Goal: Task Accomplishment & Management: Use online tool/utility

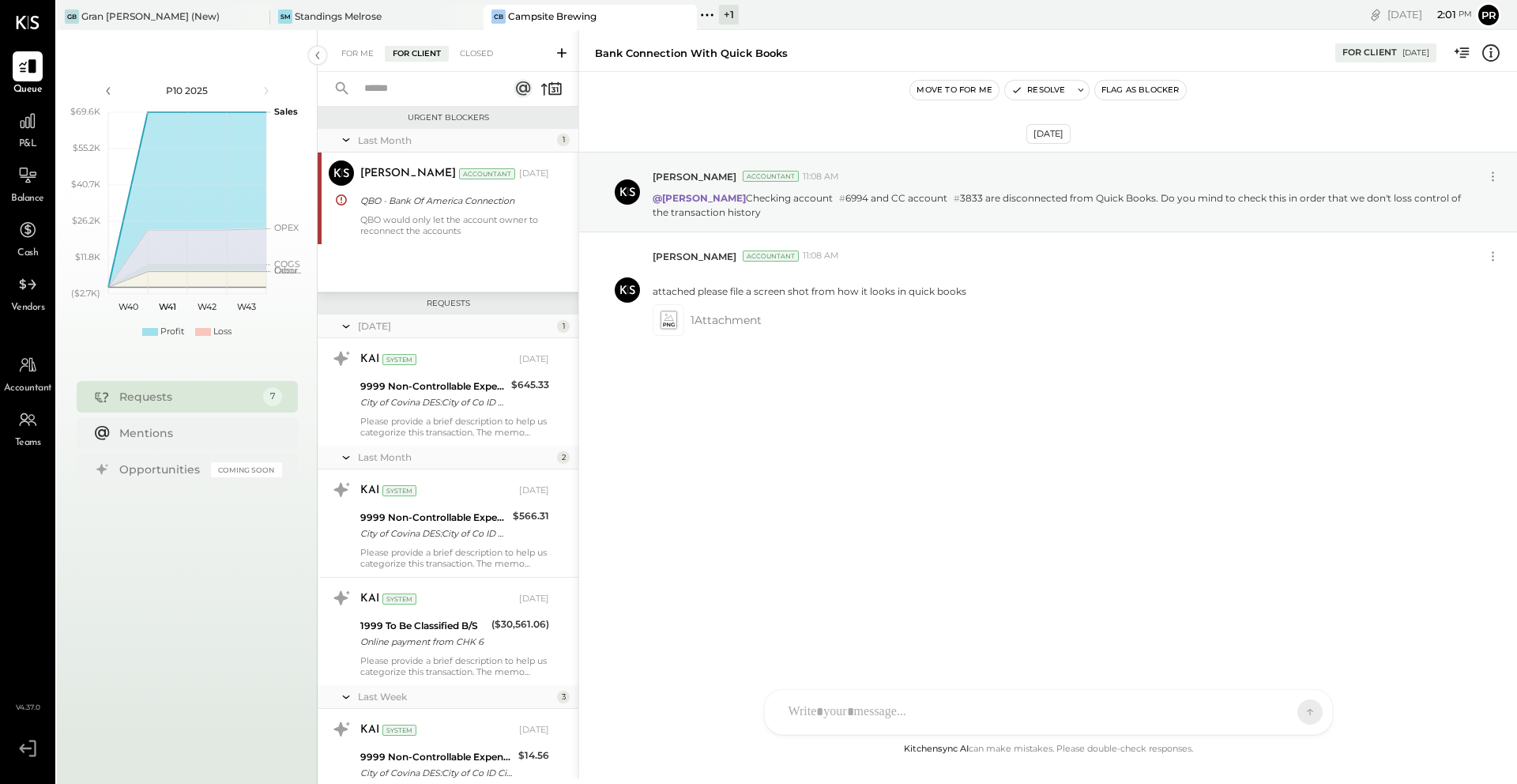
scroll to position [285, 0]
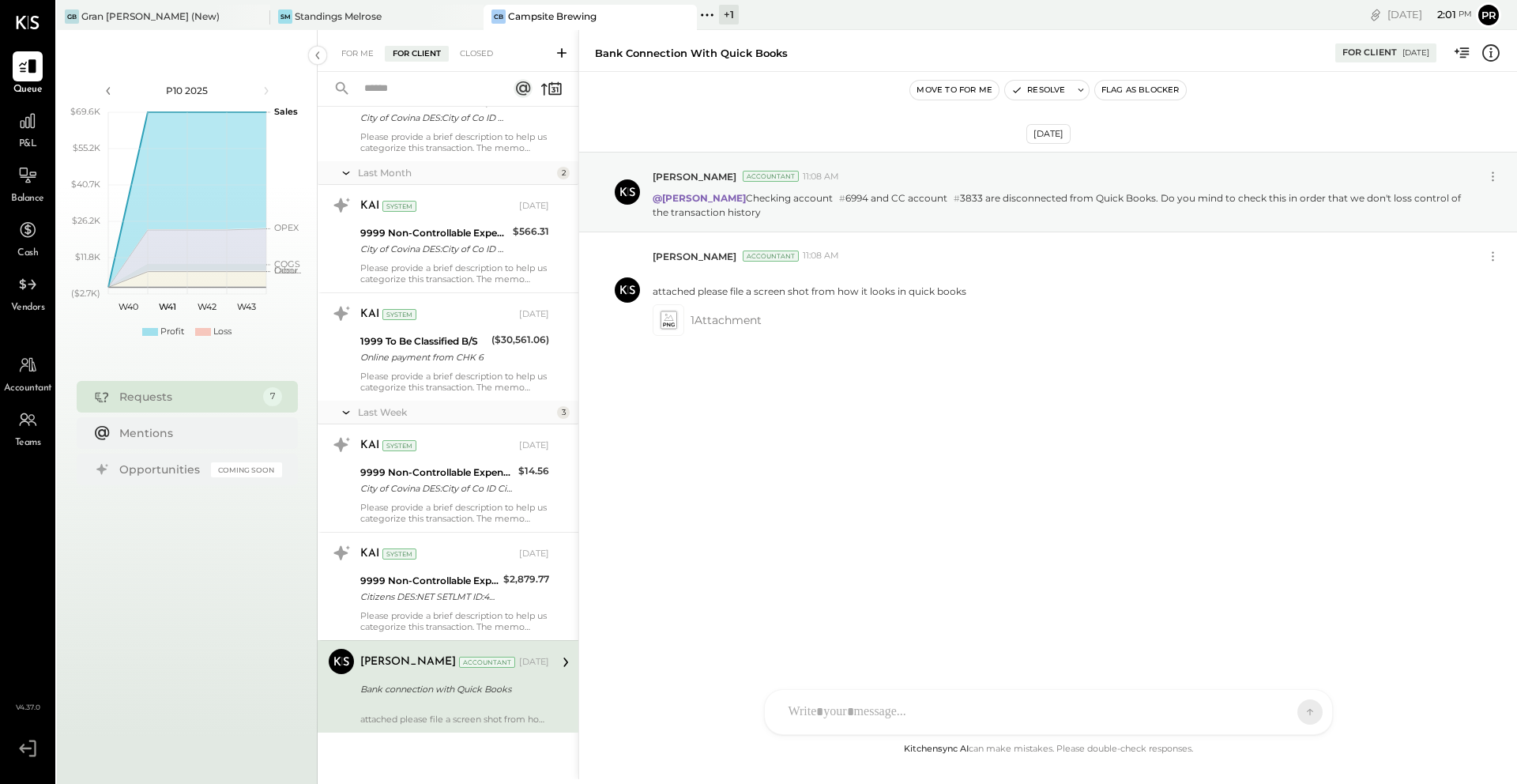
click at [521, 21] on div "Campsite Brewing" at bounding box center [552, 16] width 88 height 14
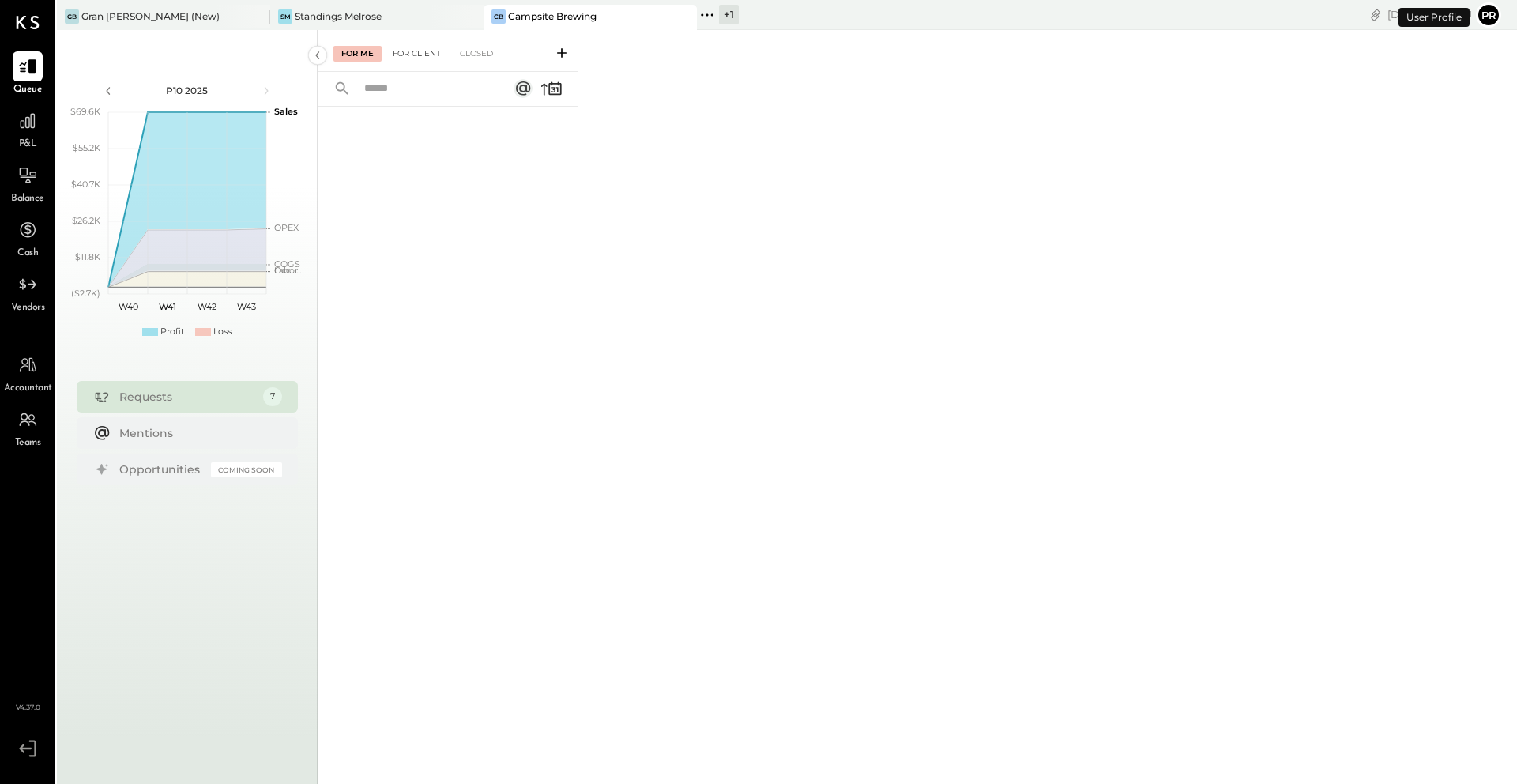
click at [416, 54] on div "For Client" at bounding box center [417, 53] width 64 height 16
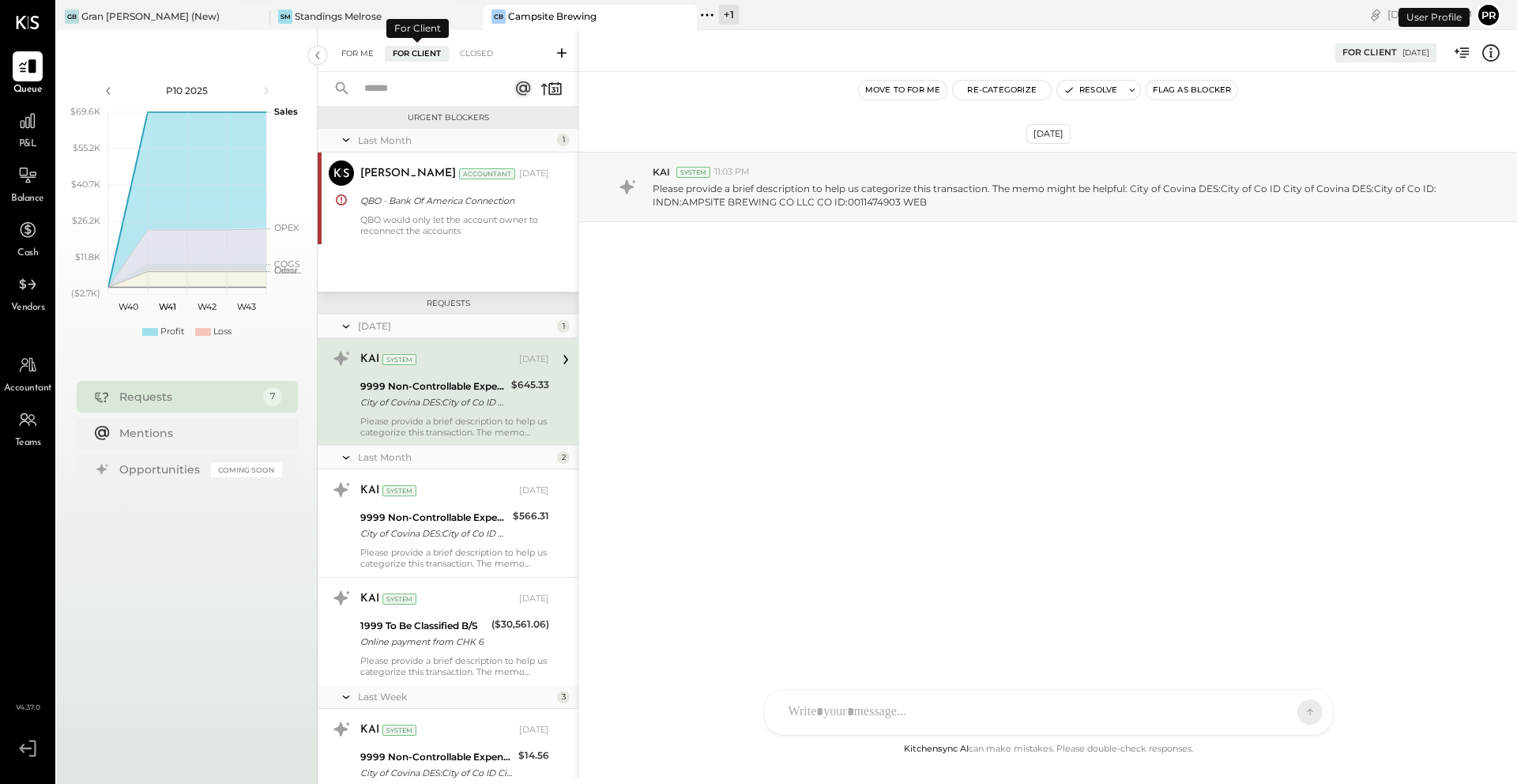
click at [366, 53] on div "For Me" at bounding box center [358, 53] width 48 height 16
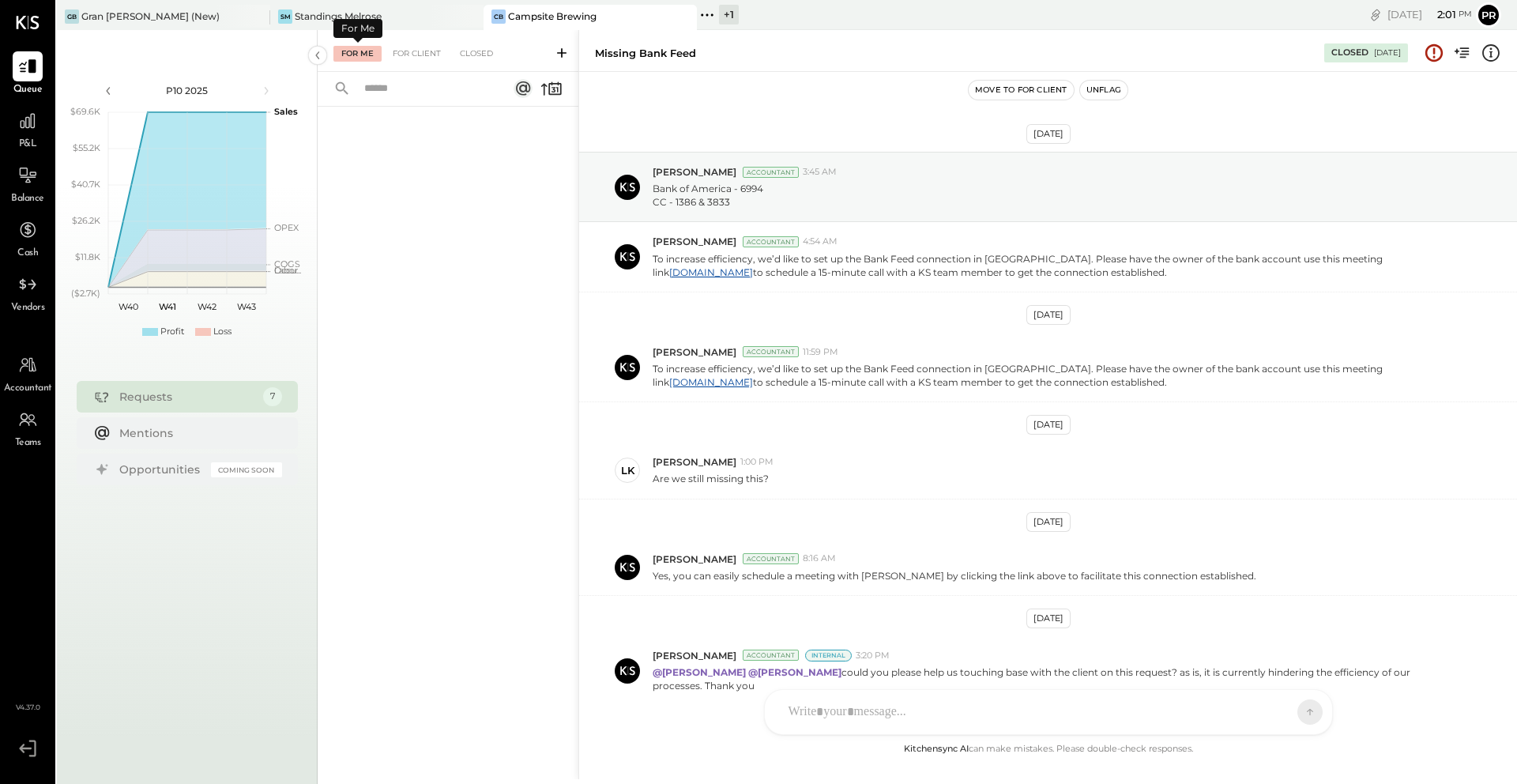
scroll to position [83, 0]
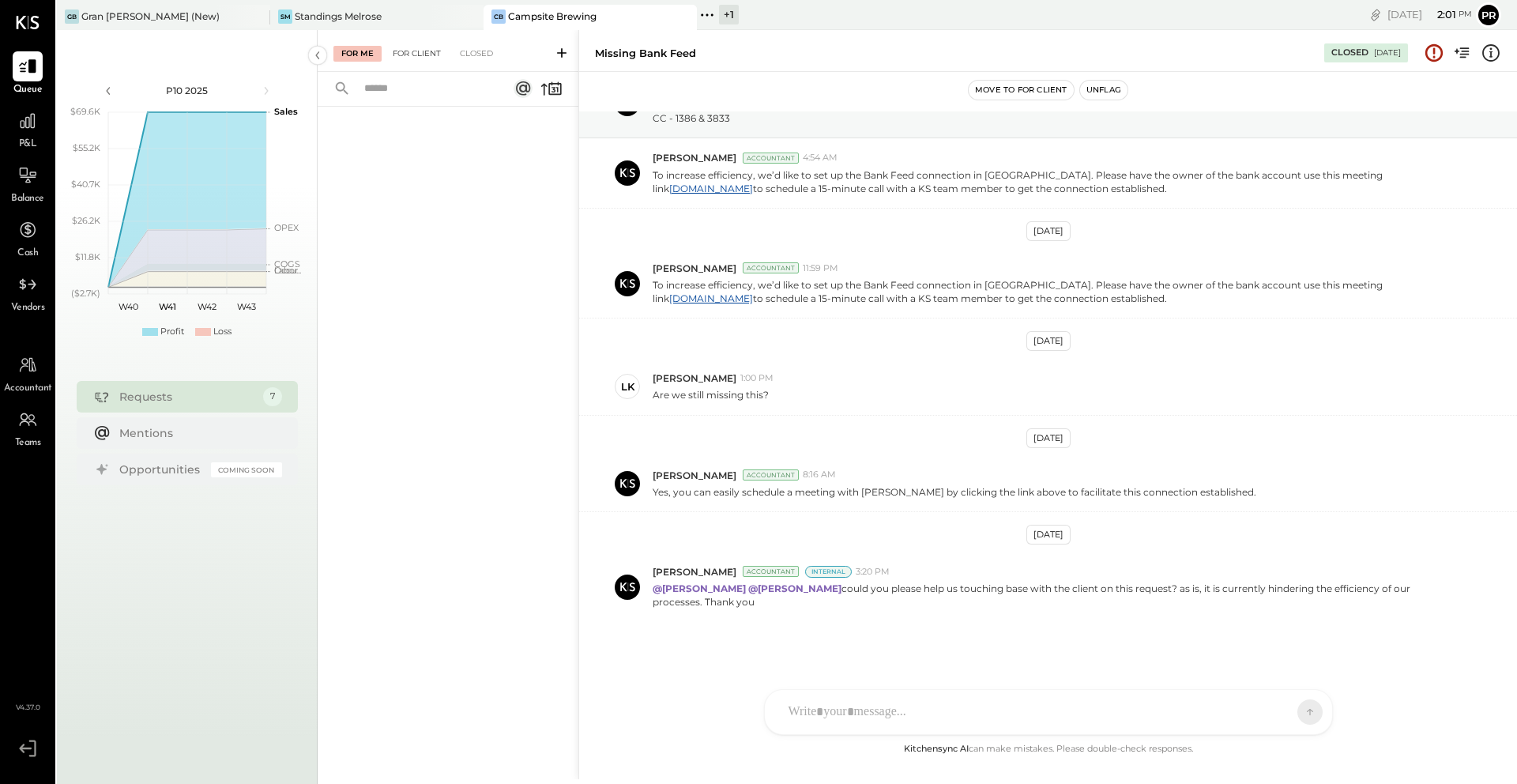
click at [412, 51] on div "For Client" at bounding box center [417, 53] width 64 height 16
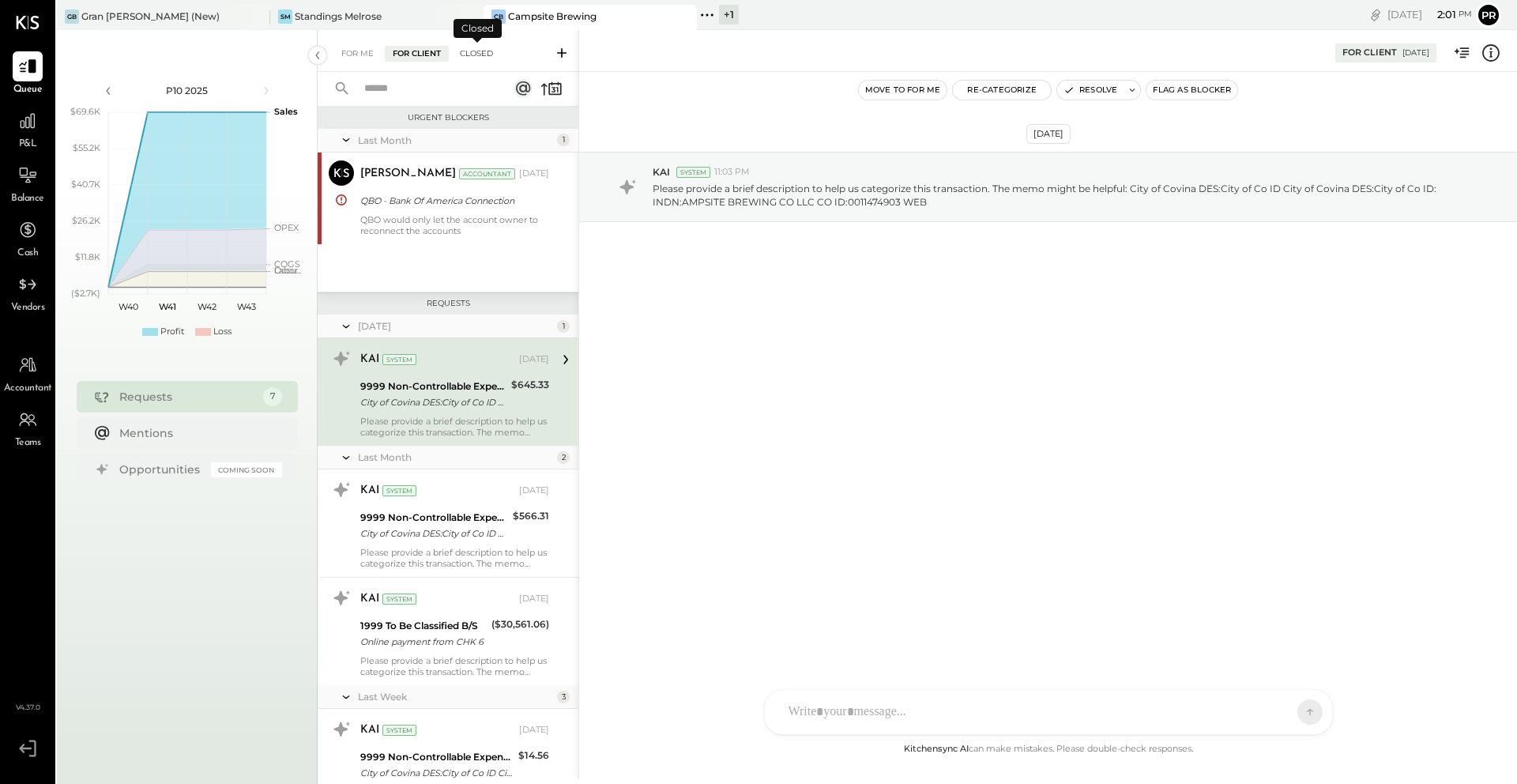
click at [473, 60] on div "Closed" at bounding box center [476, 53] width 49 height 16
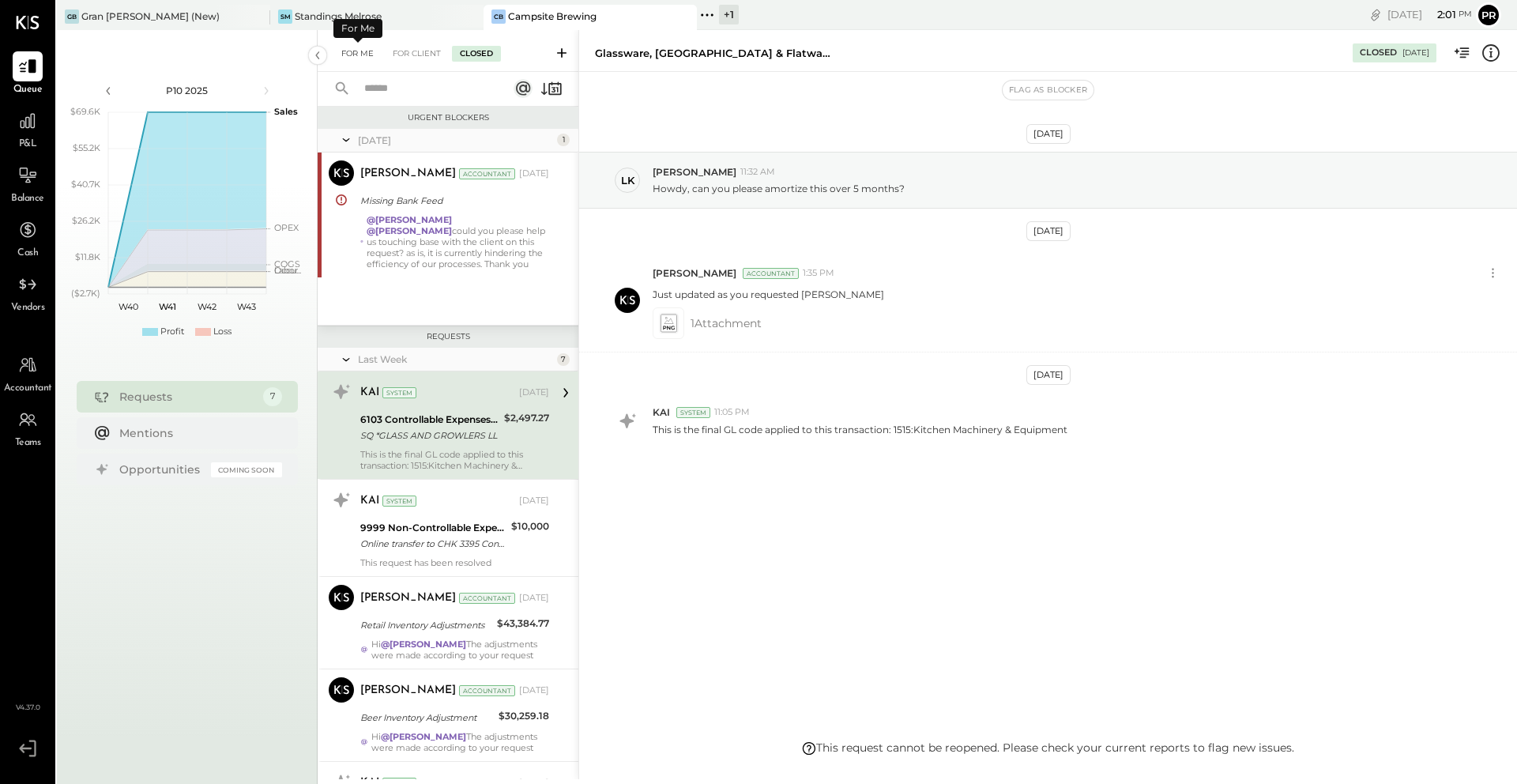
click at [358, 52] on div "For Me" at bounding box center [358, 53] width 48 height 16
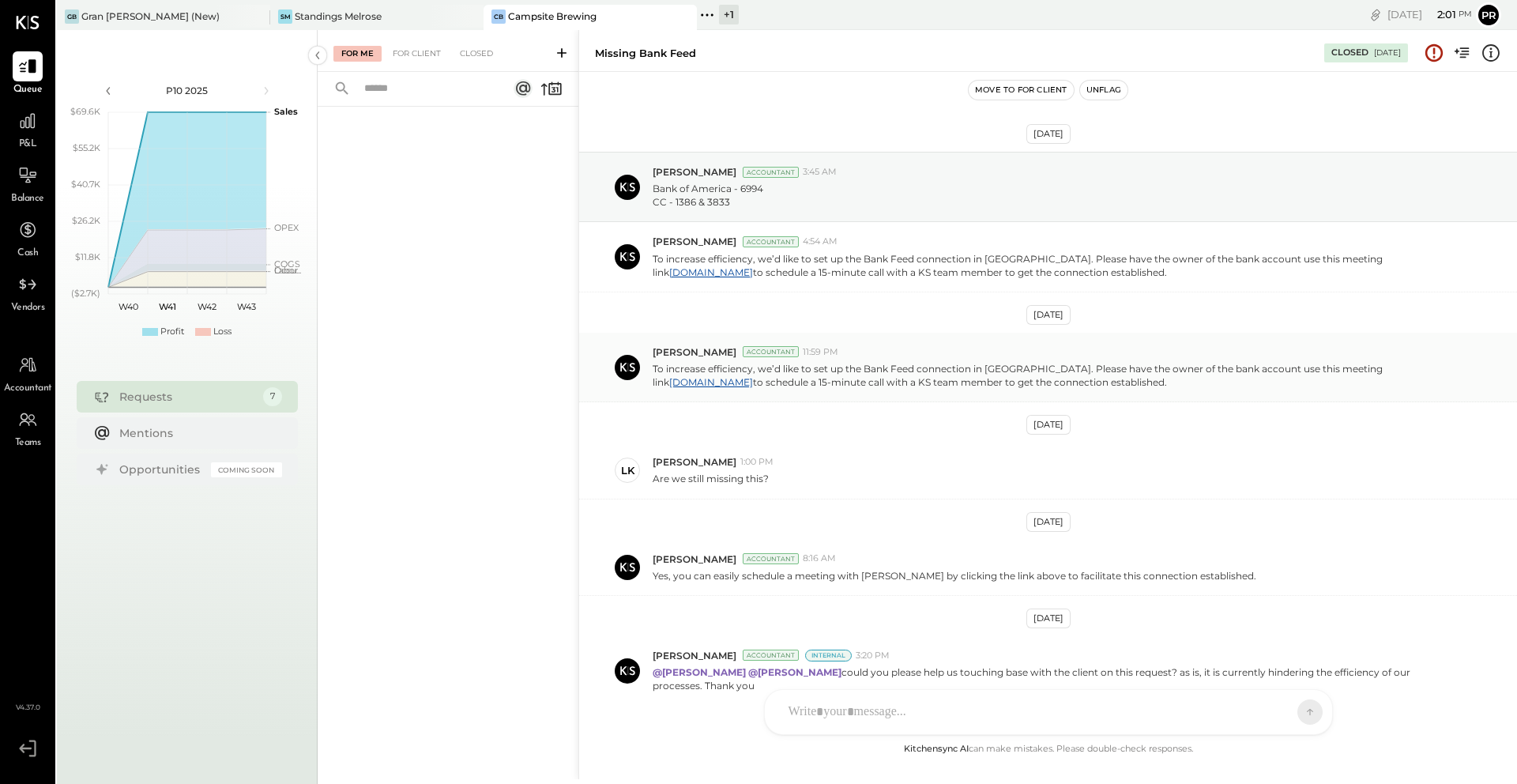
scroll to position [83, 0]
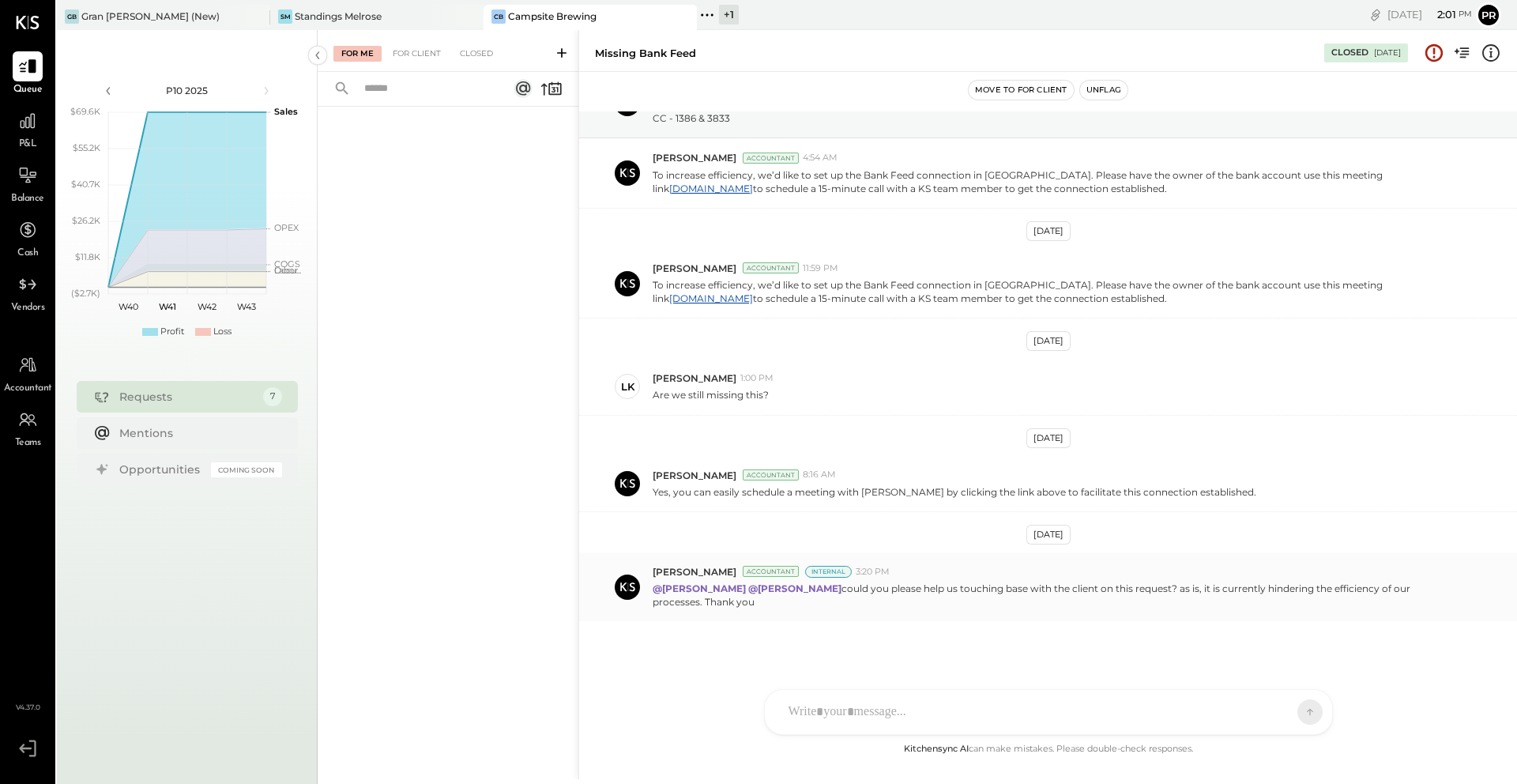
click at [785, 596] on p "@[PERSON_NAME] @[PERSON_NAME] could you please help us touching base with the c…" at bounding box center [1057, 595] width 809 height 27
